Goal: Task Accomplishment & Management: Manage account settings

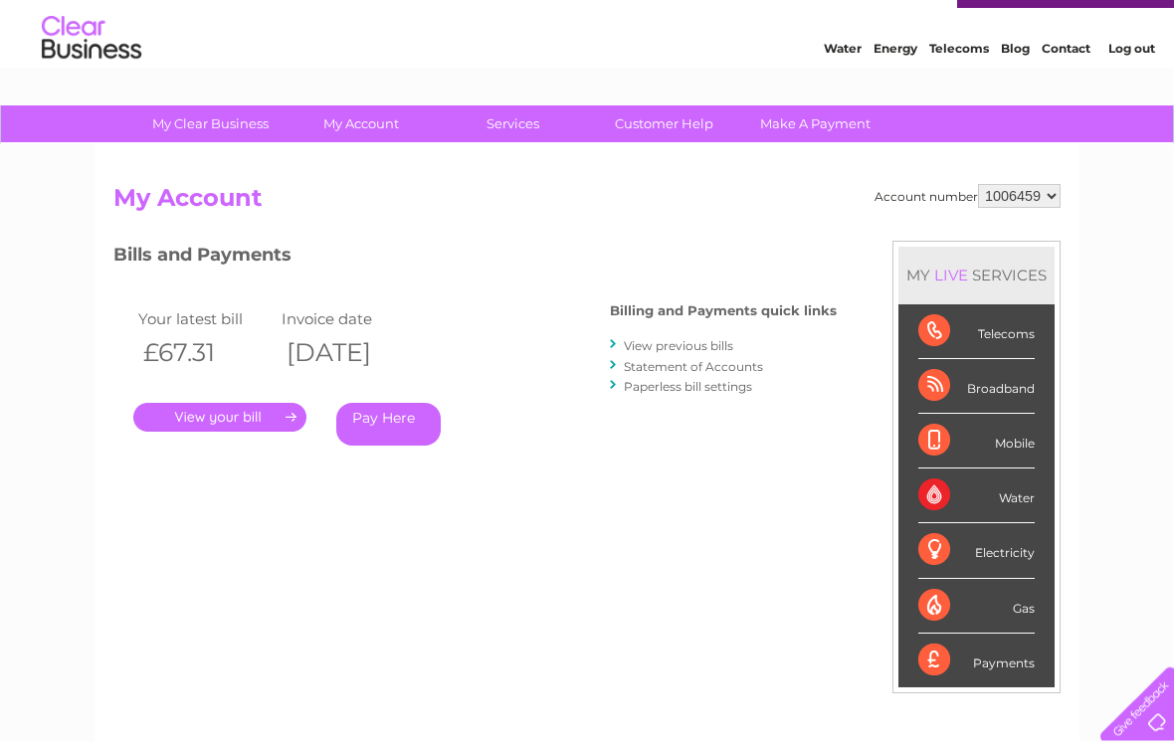
scroll to position [41, 0]
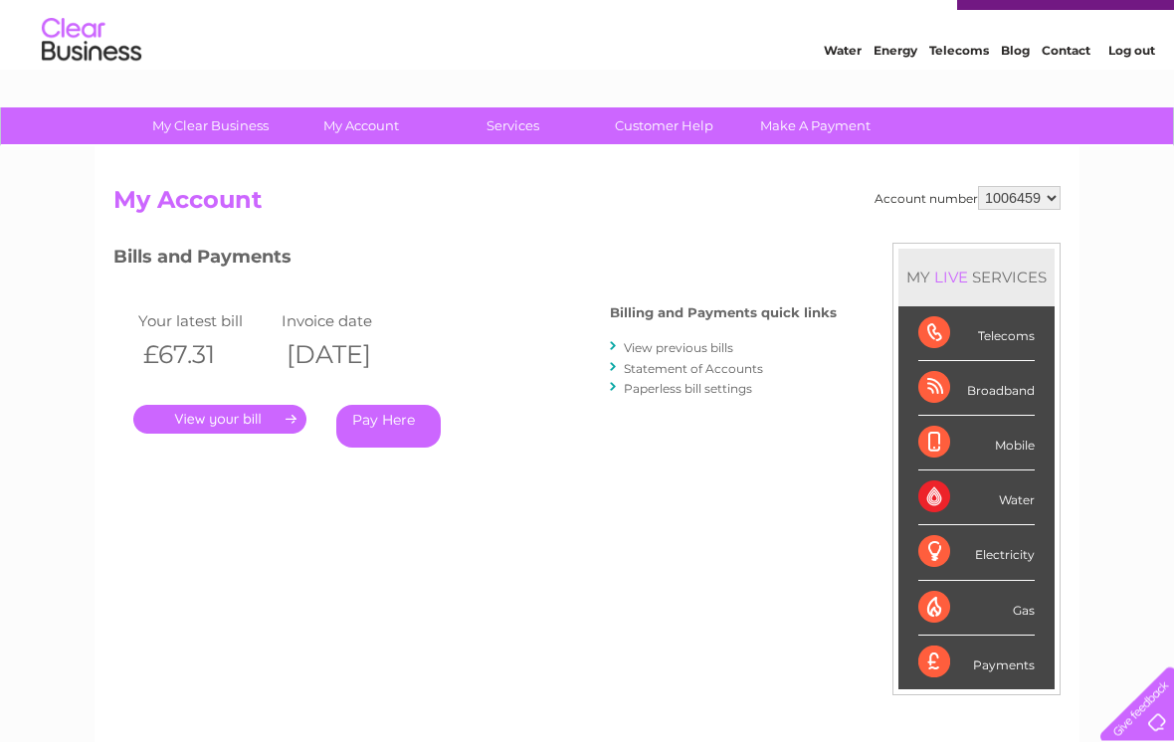
click at [1136, 54] on link "Log out" at bounding box center [1131, 51] width 47 height 15
click at [1141, 57] on link "Log out" at bounding box center [1131, 50] width 47 height 15
click at [1134, 51] on link "Log out" at bounding box center [1131, 50] width 47 height 15
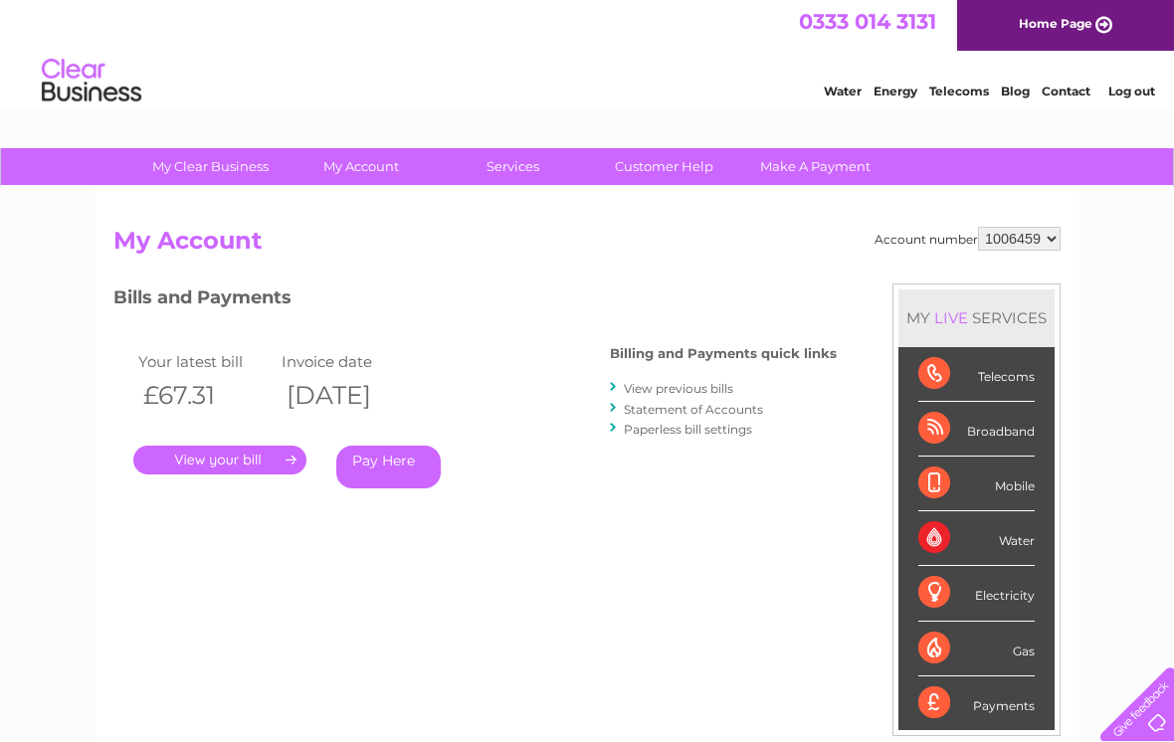
scroll to position [0, 0]
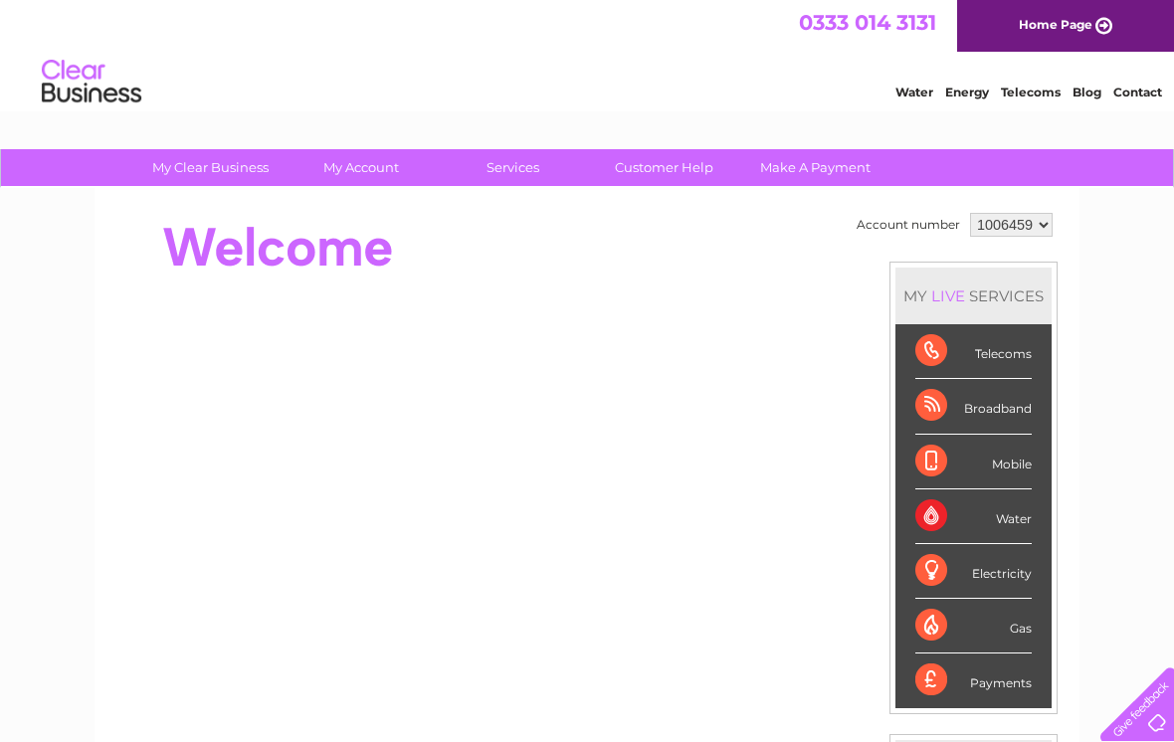
click at [1098, 98] on link "Blog" at bounding box center [1086, 92] width 29 height 15
